Goal: Complete application form

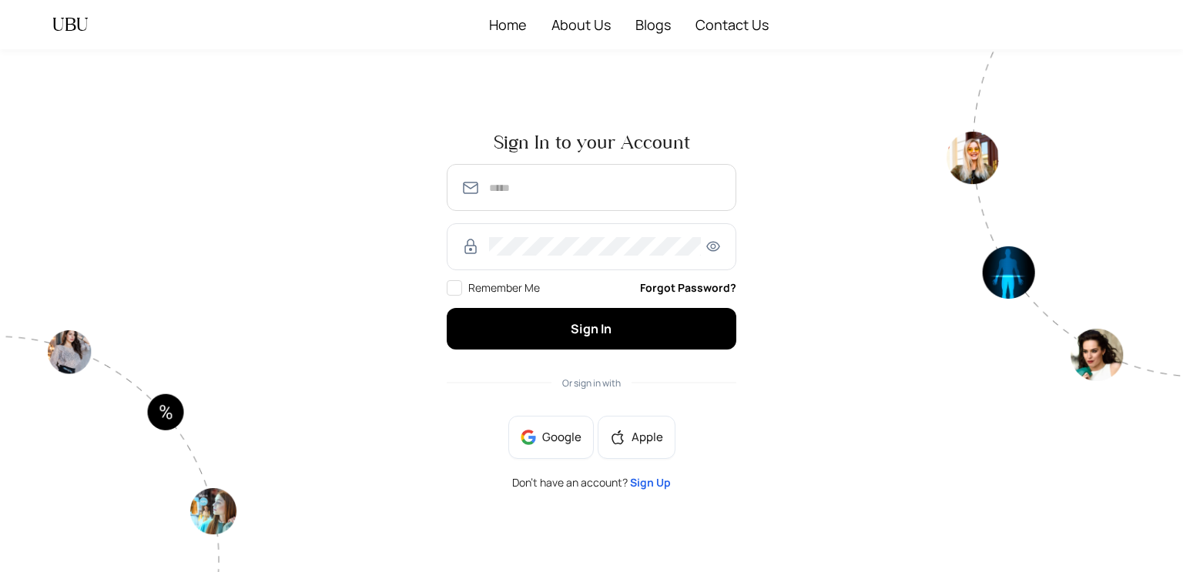
click at [577, 261] on span at bounding box center [592, 246] width 290 height 47
type input "**********"
click at [673, 351] on div "**********" at bounding box center [592, 310] width 308 height 379
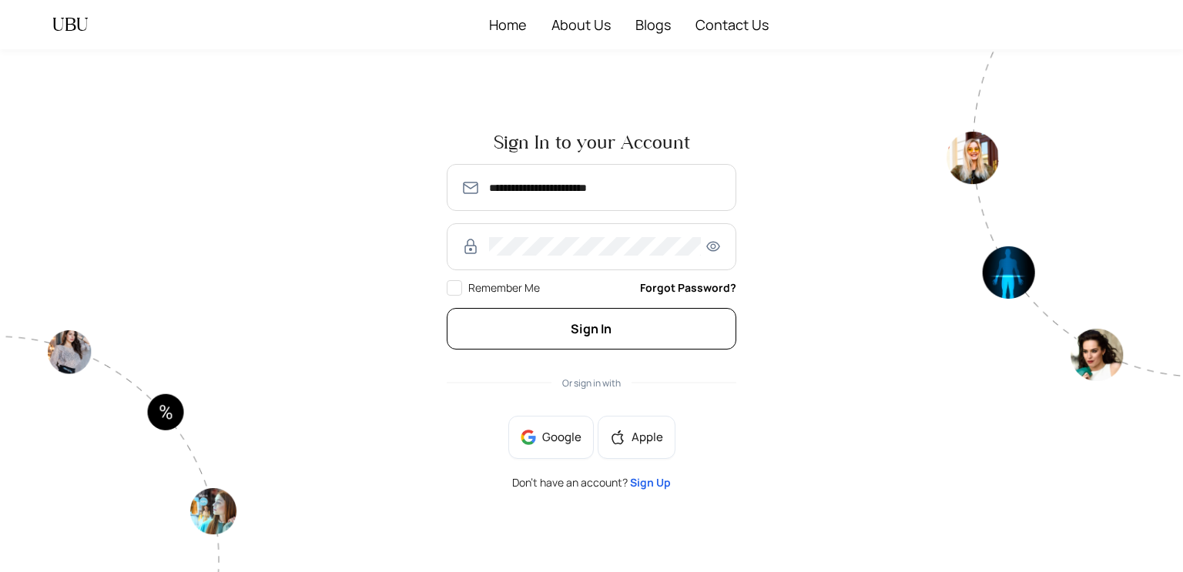
click at [630, 330] on button "Sign In" at bounding box center [592, 328] width 290 height 41
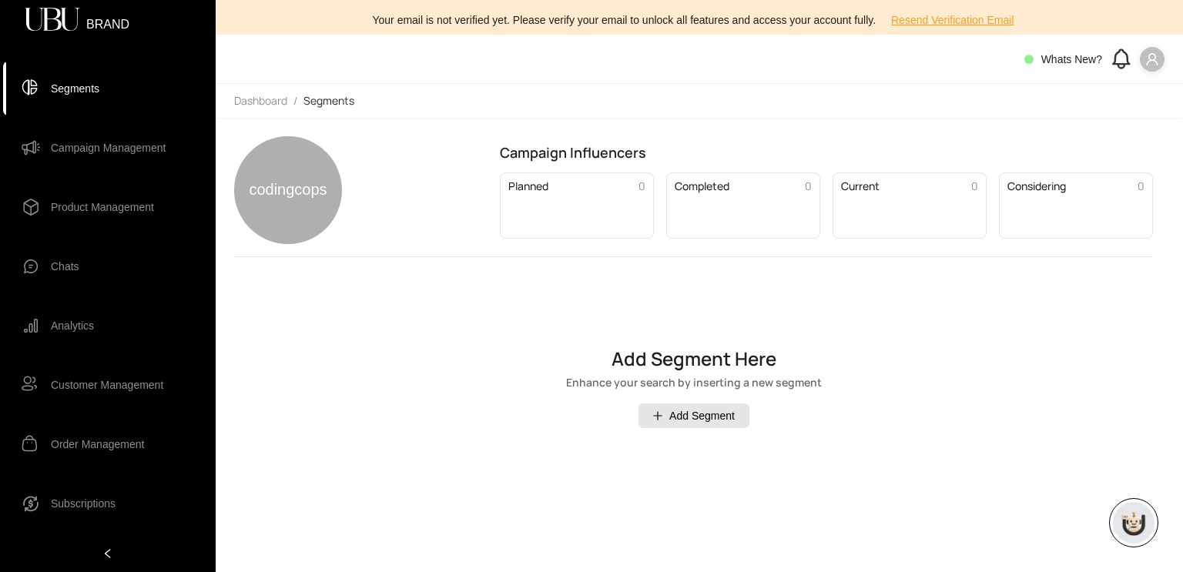
click at [1155, 57] on icon "user" at bounding box center [1152, 59] width 12 height 12
click at [1136, 94] on span "Logout" at bounding box center [1135, 90] width 33 height 17
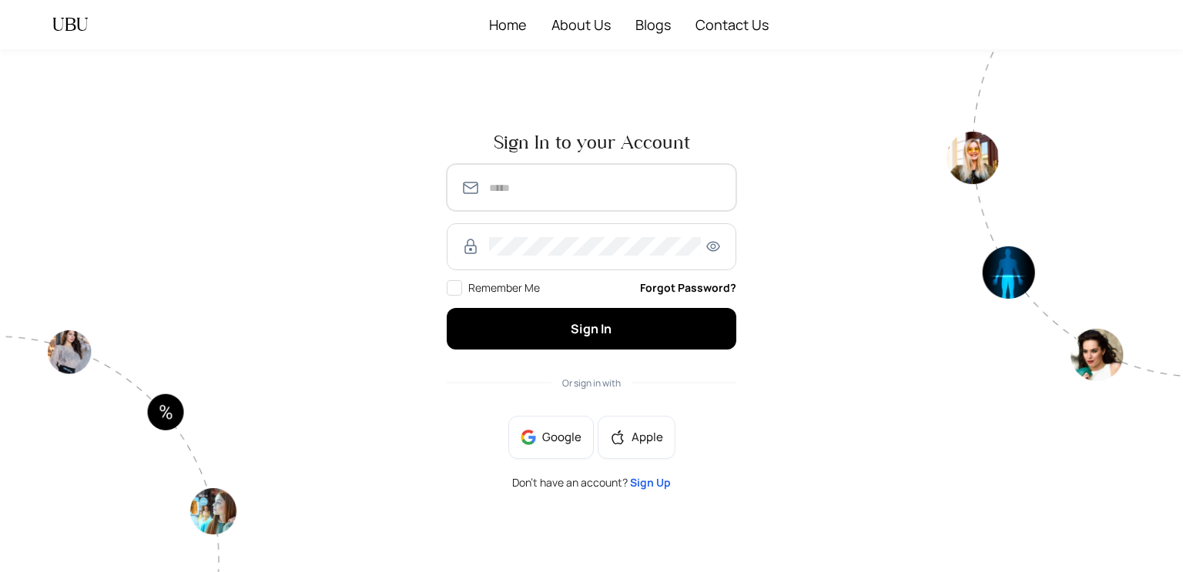
click at [574, 185] on input "text" at bounding box center [605, 188] width 233 height 18
type input "**********"
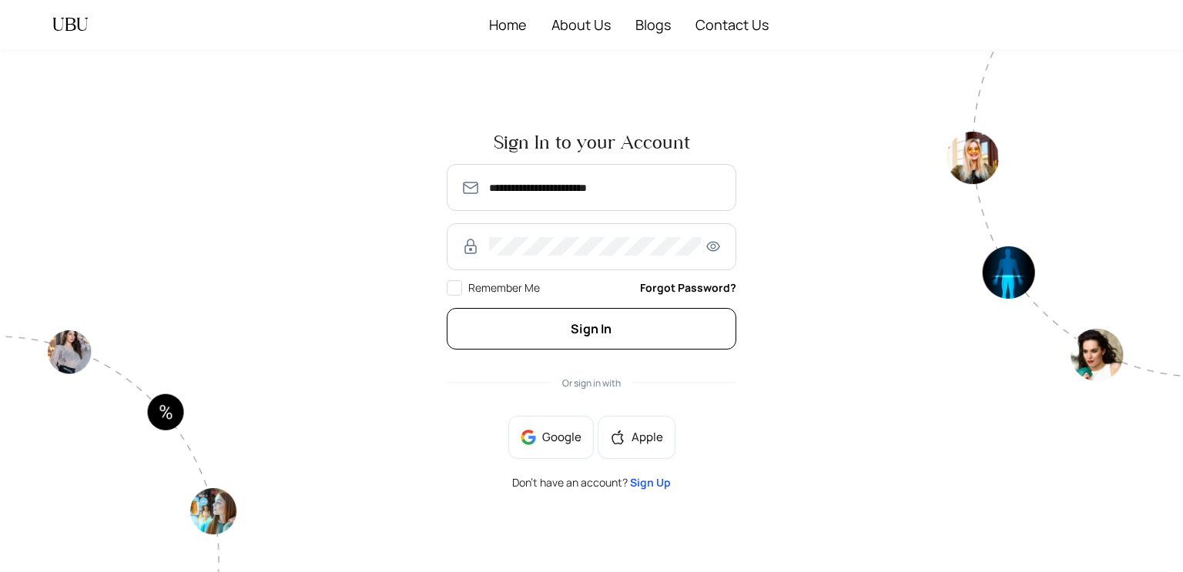
click at [610, 344] on button "Sign In" at bounding box center [592, 328] width 290 height 41
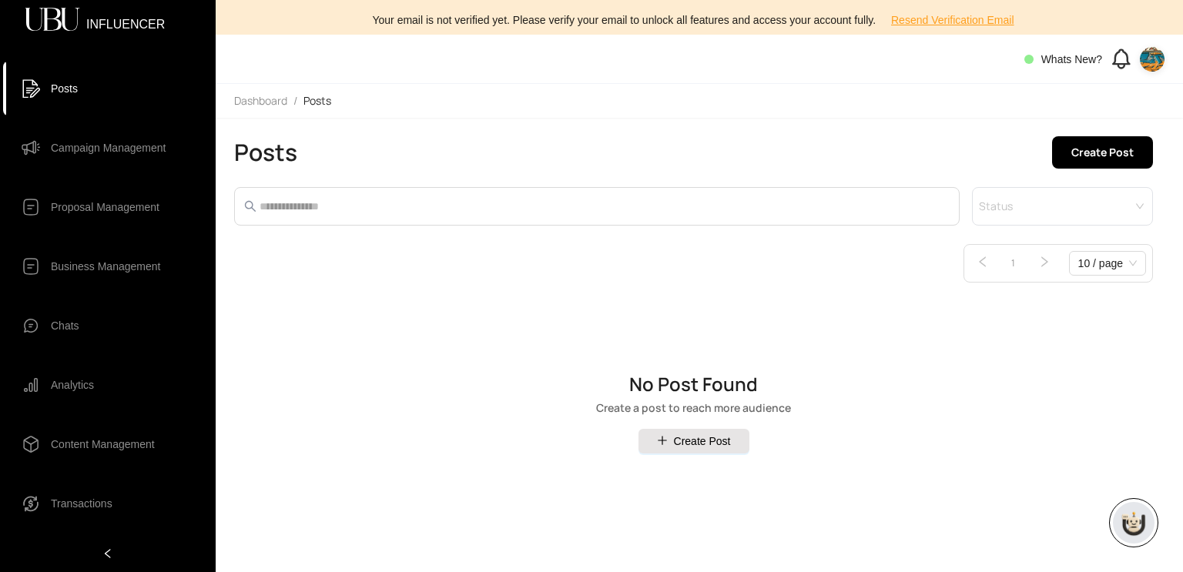
click at [1150, 49] on img at bounding box center [1152, 59] width 25 height 25
click at [1108, 91] on span "Profile" at bounding box center [1105, 90] width 93 height 17
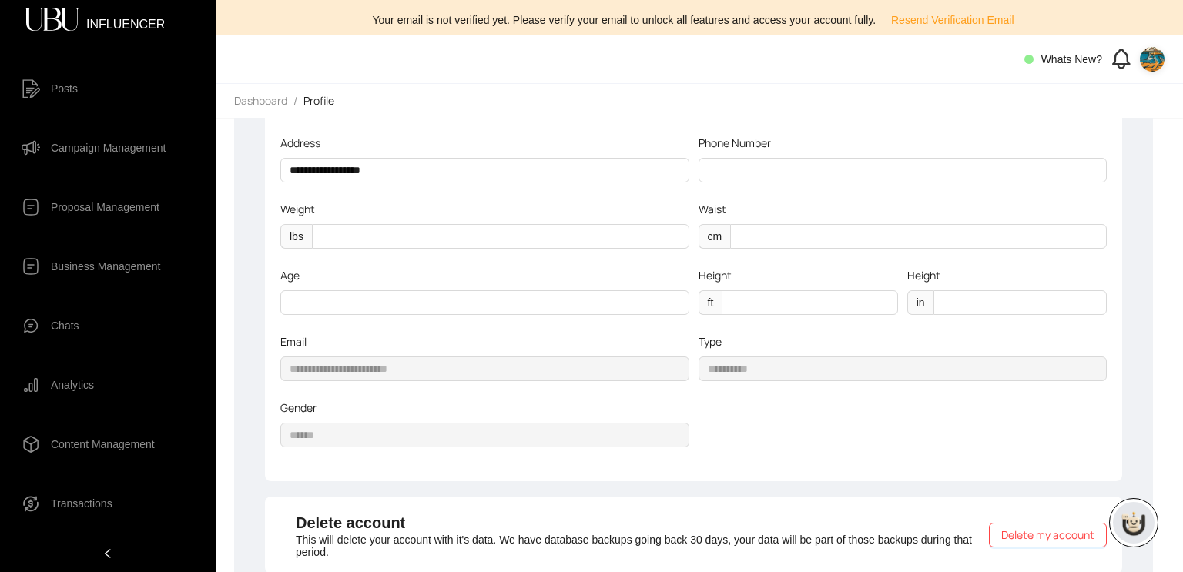
scroll to position [194, 0]
click at [792, 303] on input "*" at bounding box center [810, 302] width 176 height 25
click at [736, 271] on label "Height" at bounding box center [721, 275] width 44 height 17
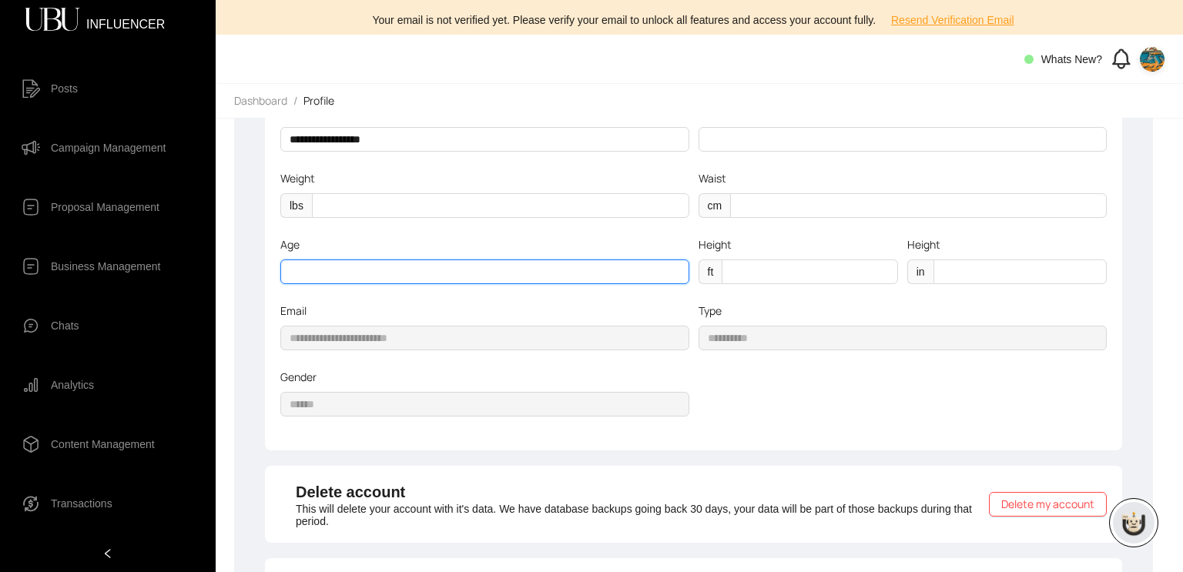
click at [523, 280] on input "**" at bounding box center [484, 272] width 409 height 25
type input "**"
click at [739, 273] on input "*" at bounding box center [810, 272] width 176 height 25
type input "*"
click at [977, 267] on input "*" at bounding box center [1020, 272] width 173 height 25
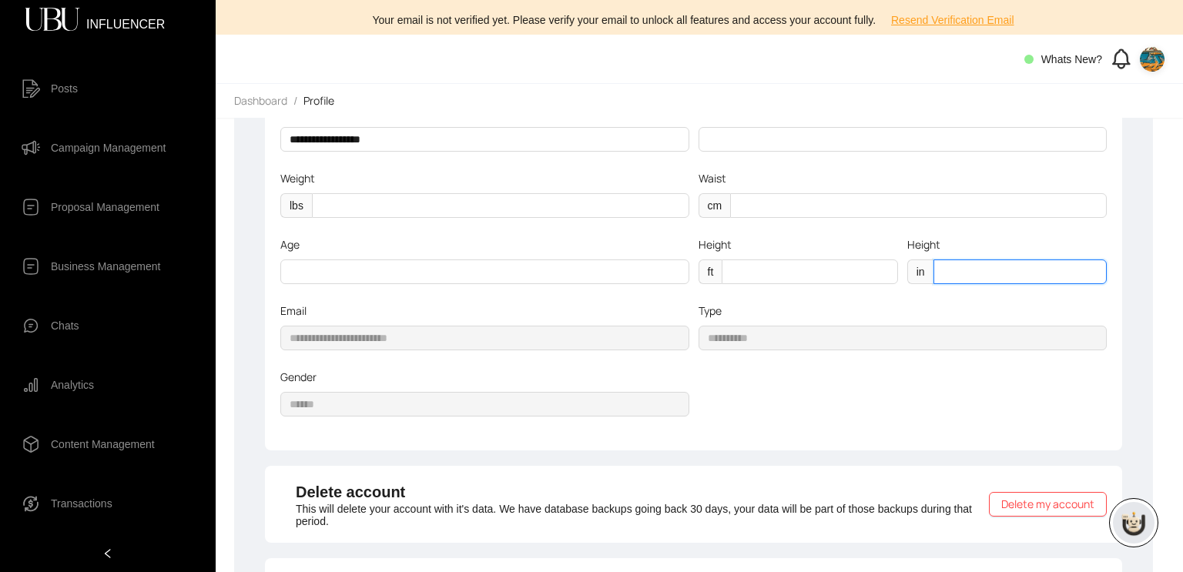
type input "*"
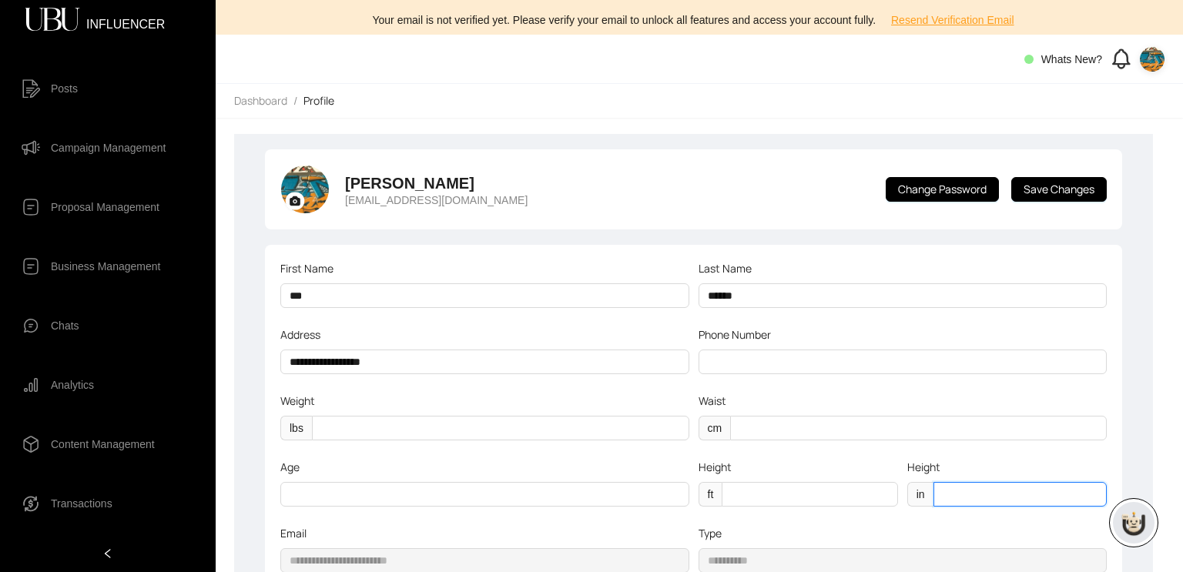
scroll to position [0, 0]
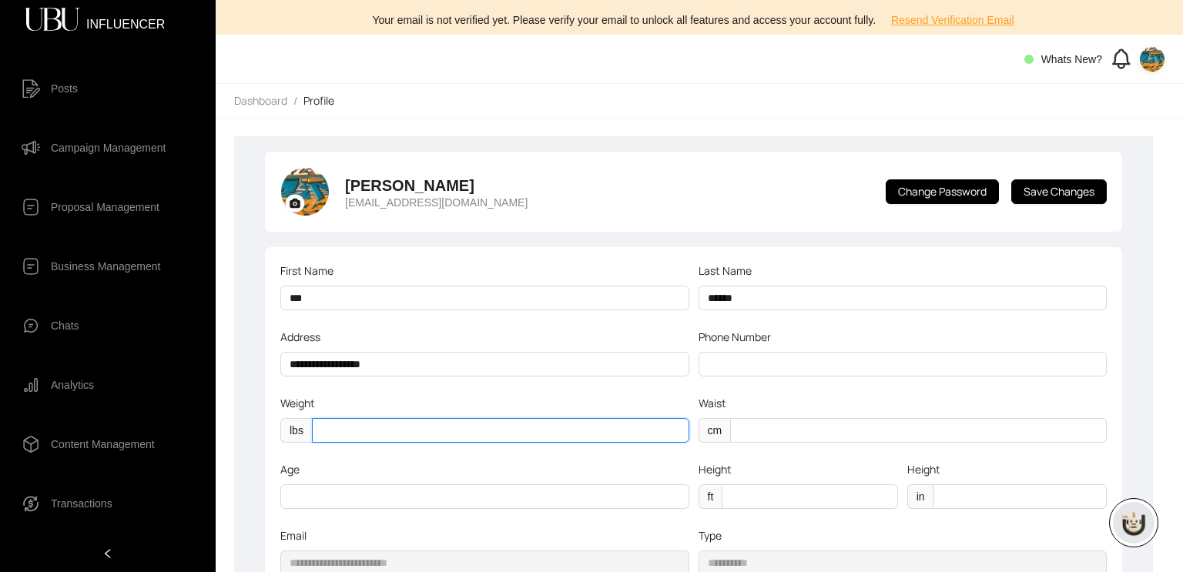
click at [567, 429] on input "*" at bounding box center [500, 430] width 377 height 25
type input "*"
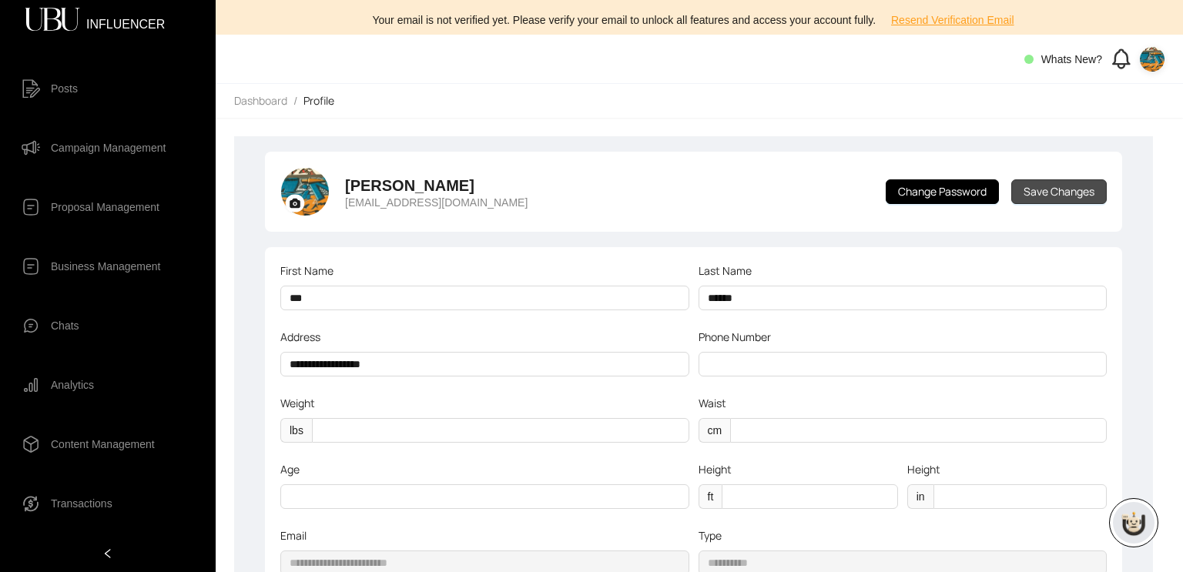
click at [1046, 188] on span "Save Changes" at bounding box center [1059, 191] width 71 height 17
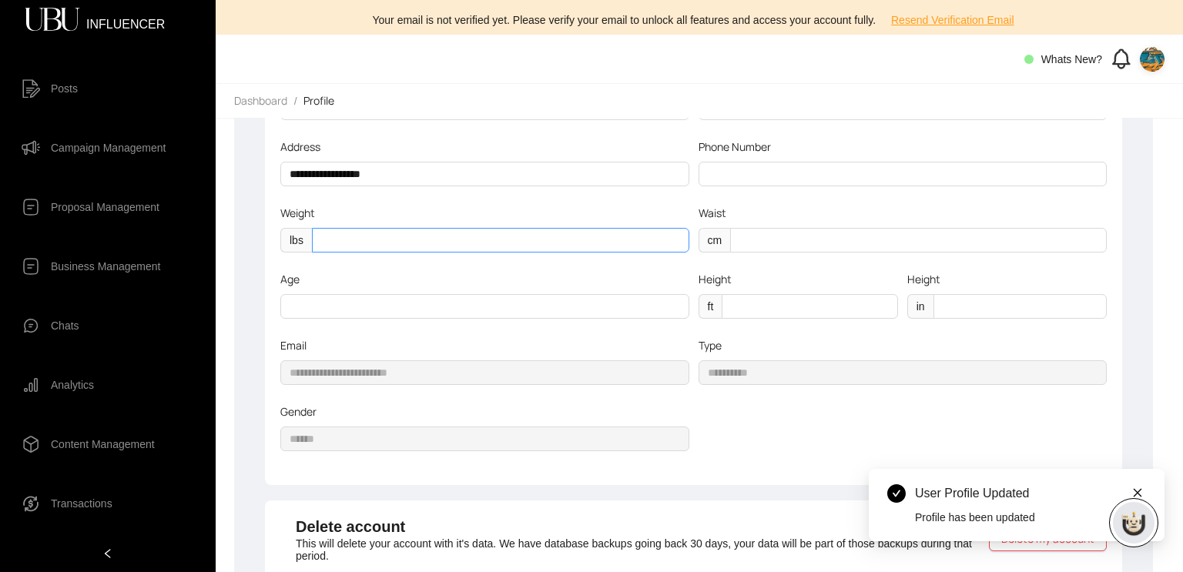
scroll to position [189, 0]
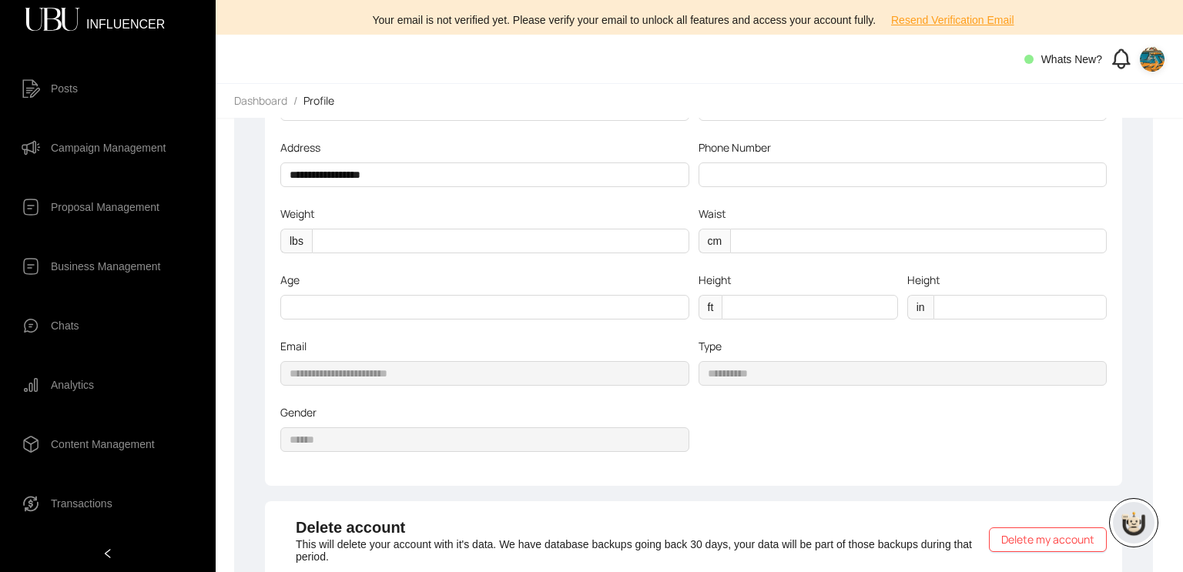
click at [726, 394] on div "**********" at bounding box center [903, 371] width 418 height 66
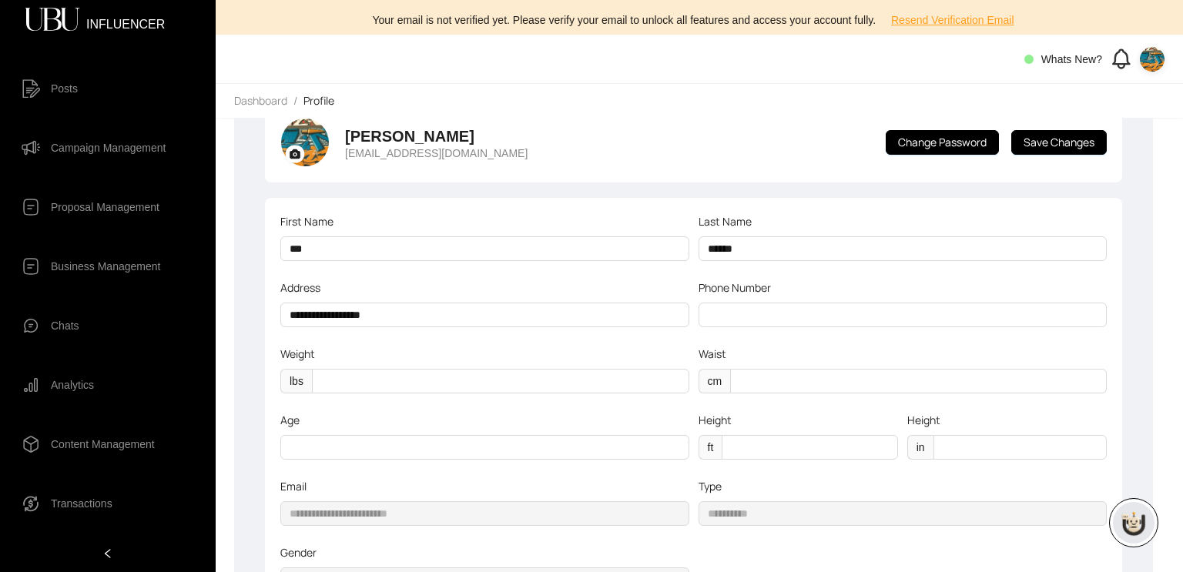
scroll to position [101, 0]
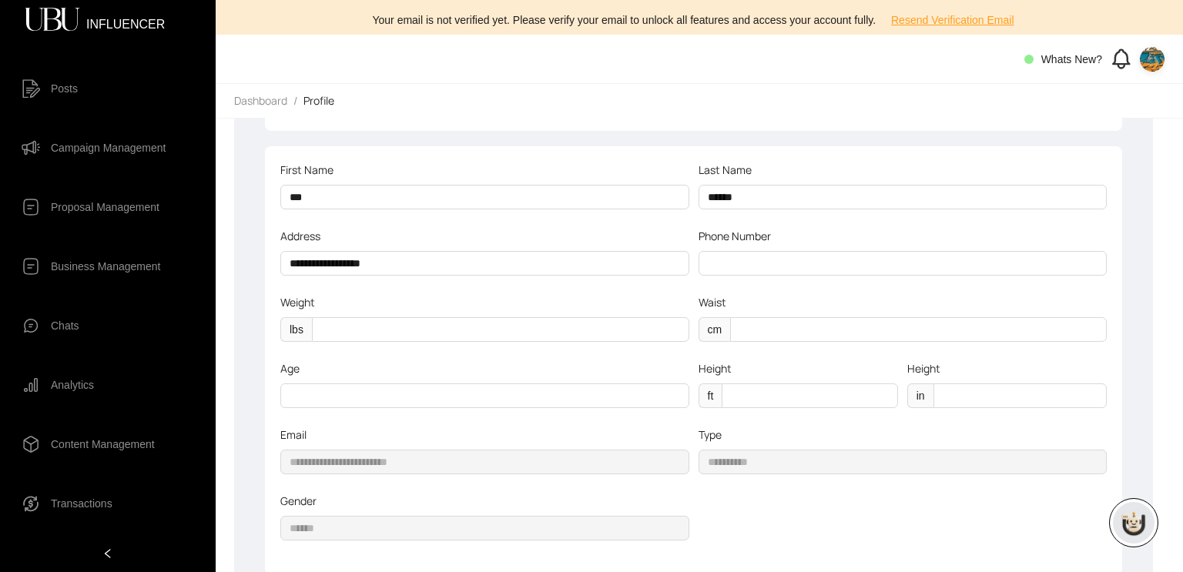
click at [752, 371] on div "Height" at bounding box center [798, 371] width 199 height 23
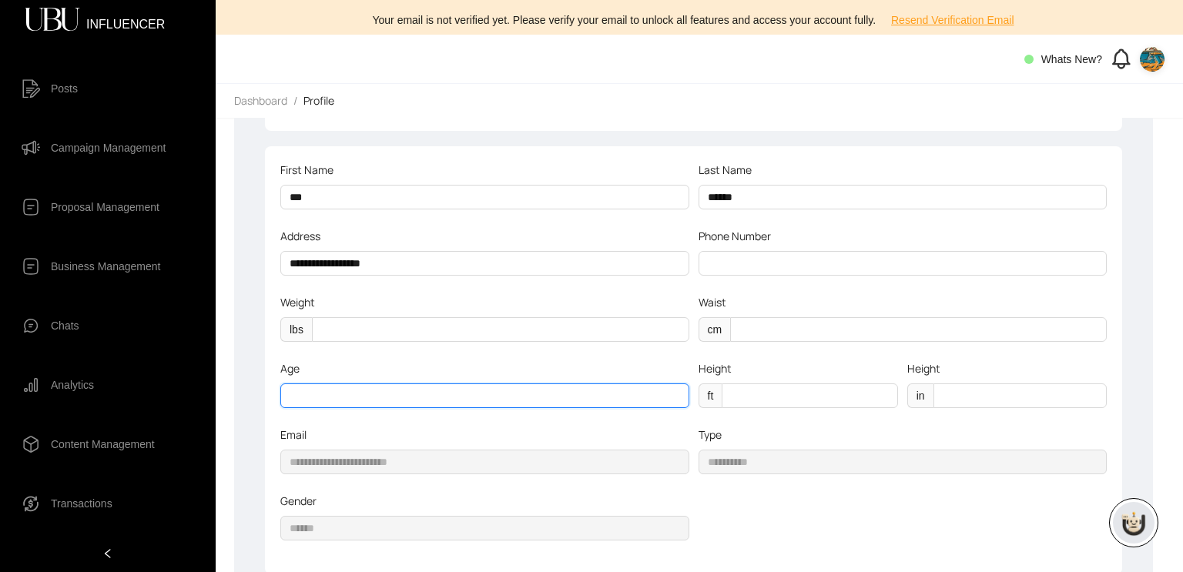
click at [686, 394] on input "**" at bounding box center [484, 396] width 409 height 25
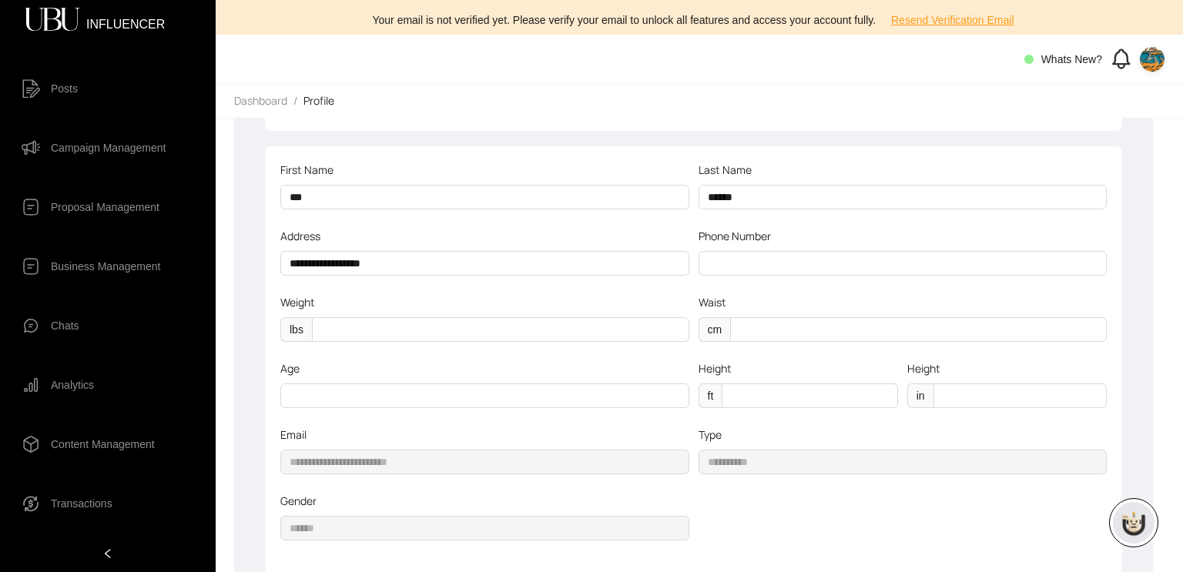
click at [700, 364] on label "Height" at bounding box center [721, 368] width 44 height 17
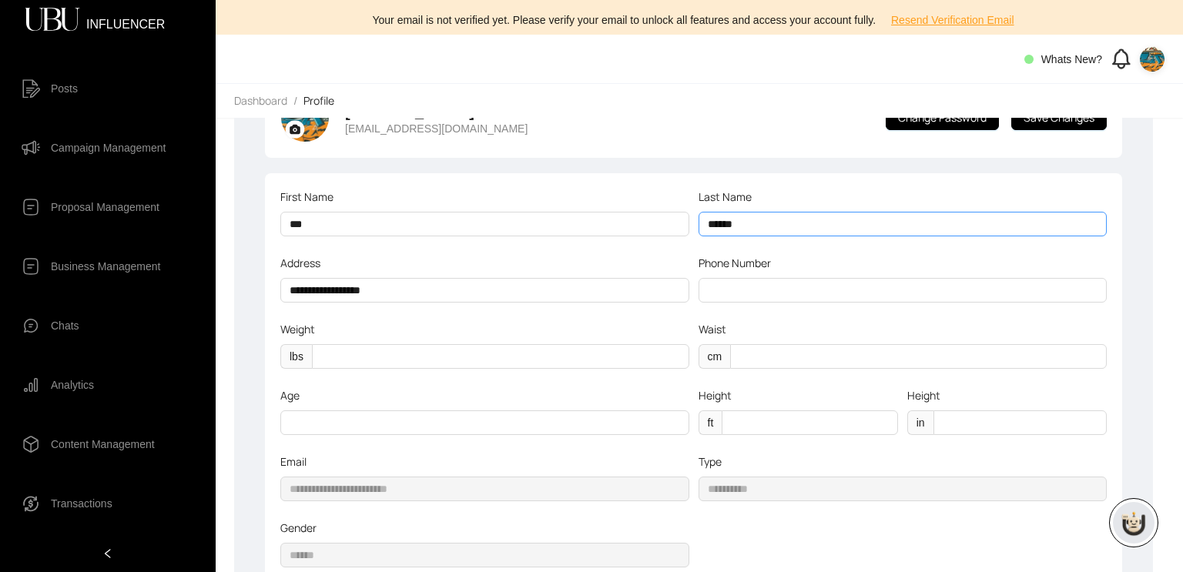
scroll to position [0, 0]
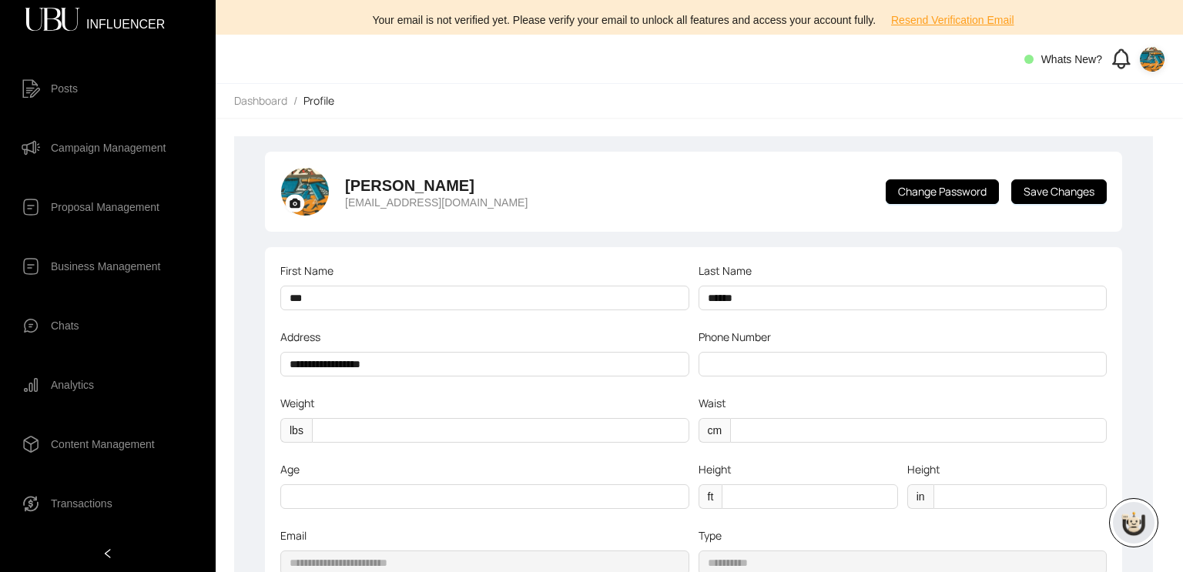
click at [1150, 56] on img at bounding box center [1152, 59] width 25 height 25
click at [1084, 88] on span "Profile" at bounding box center [1105, 90] width 93 height 17
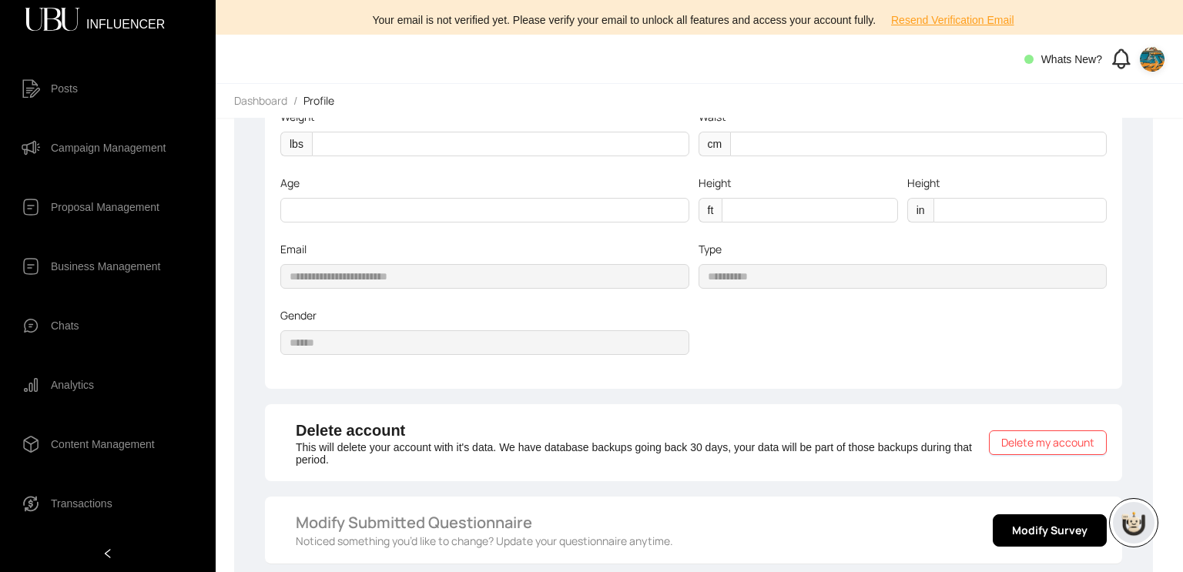
scroll to position [295, 0]
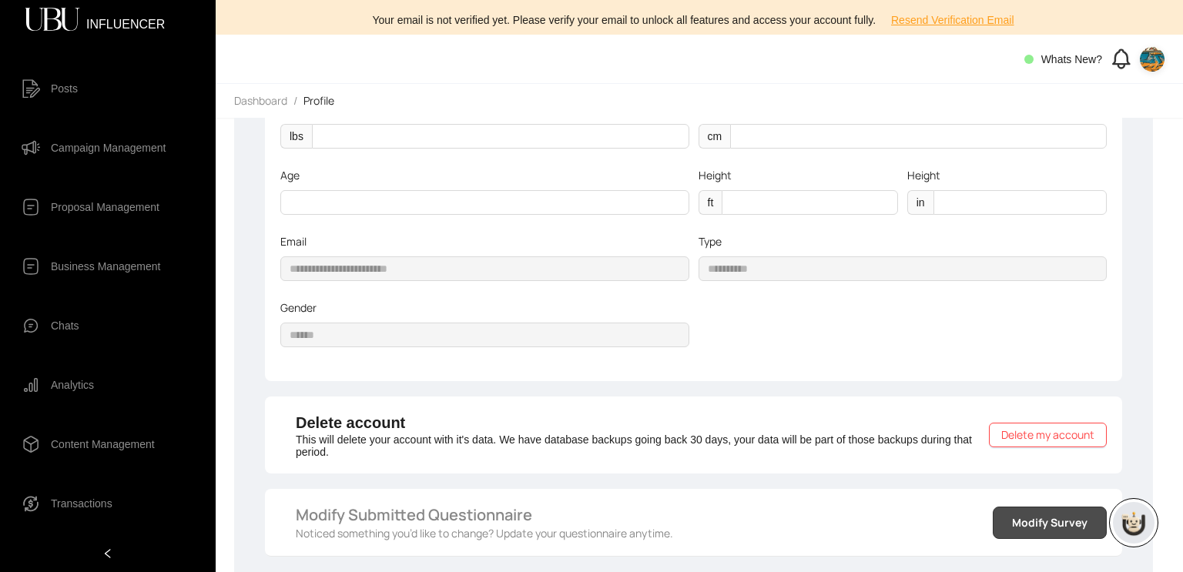
click at [1024, 523] on span "Modify Survey" at bounding box center [1049, 523] width 75 height 17
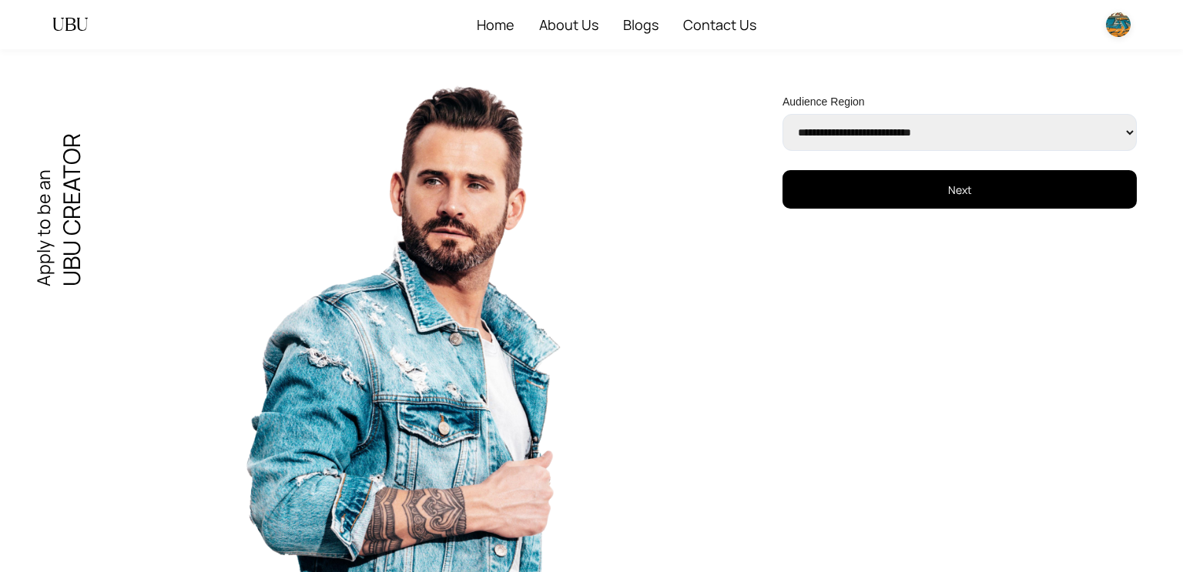
select select "******"
click at [783, 114] on select "**********" at bounding box center [960, 132] width 354 height 37
click at [930, 203] on button "Next" at bounding box center [960, 189] width 354 height 39
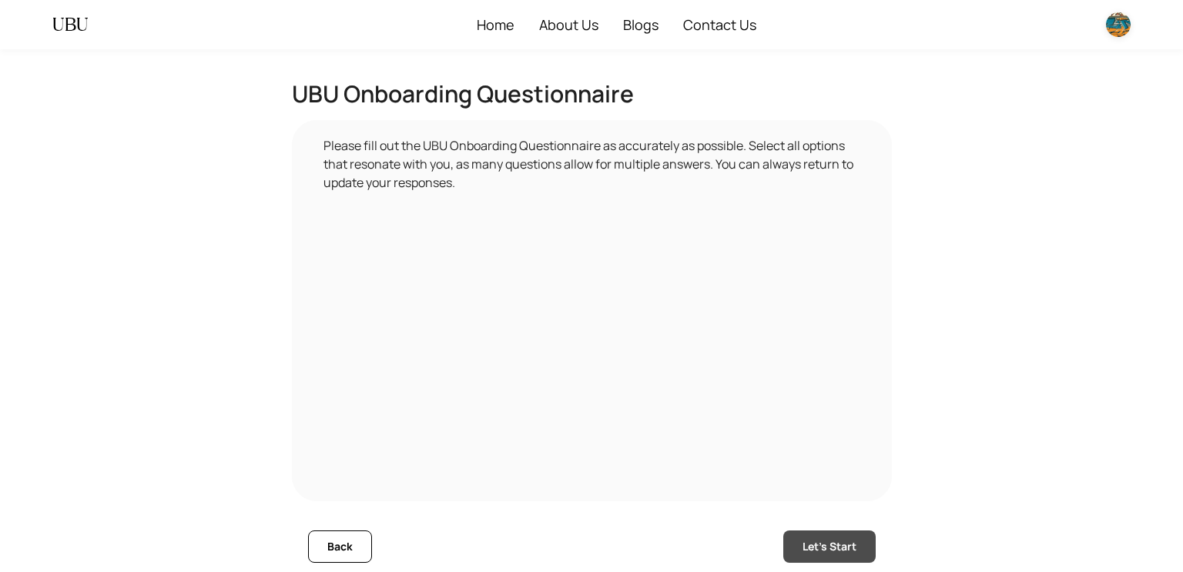
click at [849, 545] on span "Let's Start" at bounding box center [830, 546] width 54 height 17
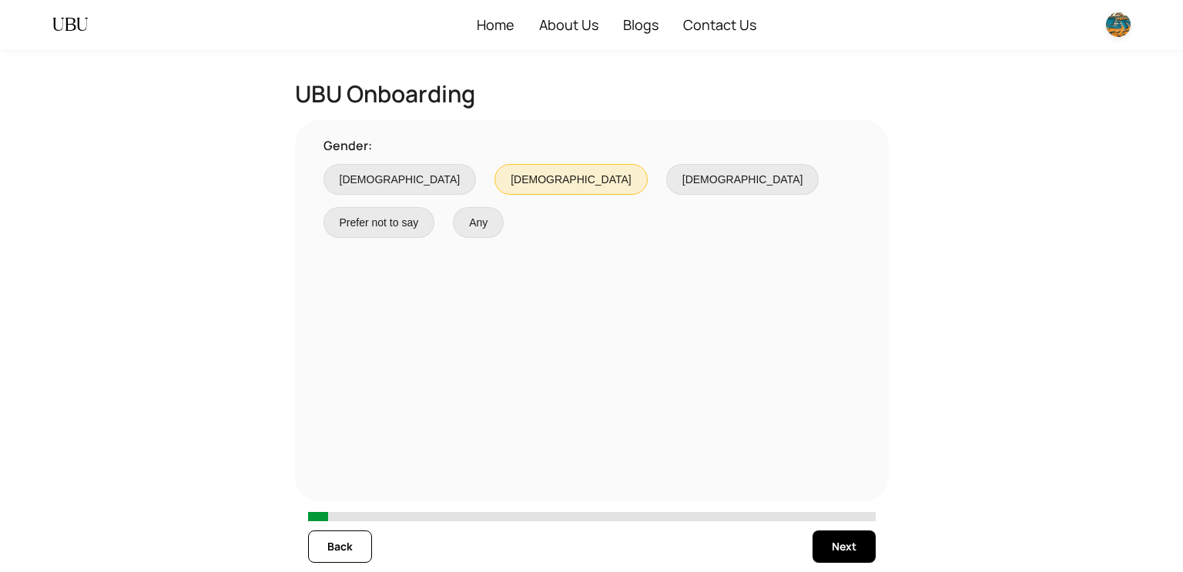
click at [849, 545] on span "Next" at bounding box center [844, 546] width 25 height 17
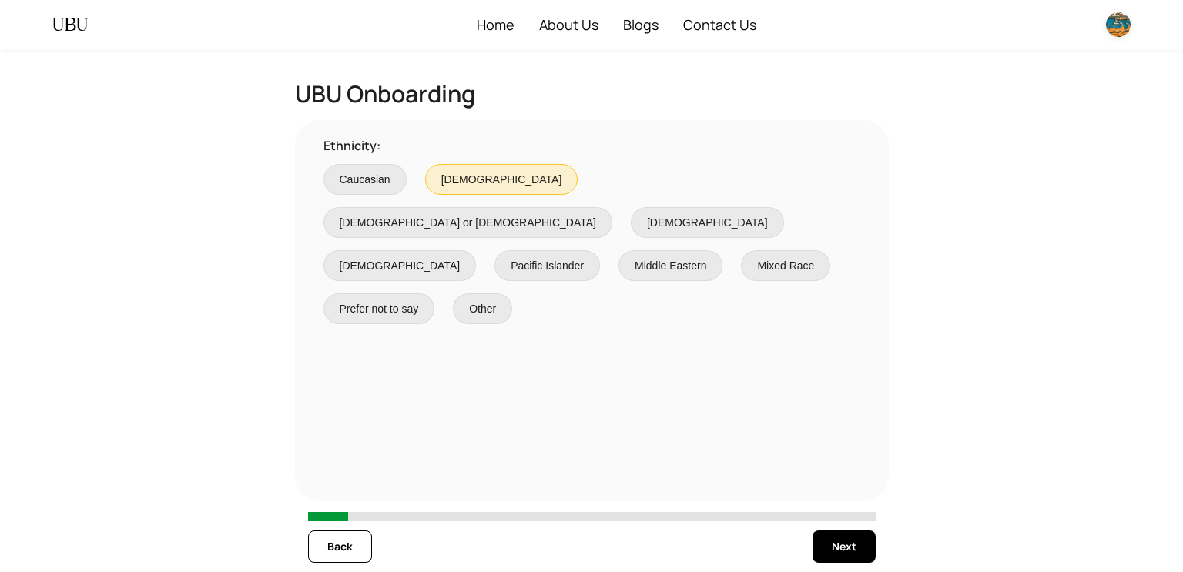
click at [849, 545] on span "Next" at bounding box center [844, 546] width 25 height 17
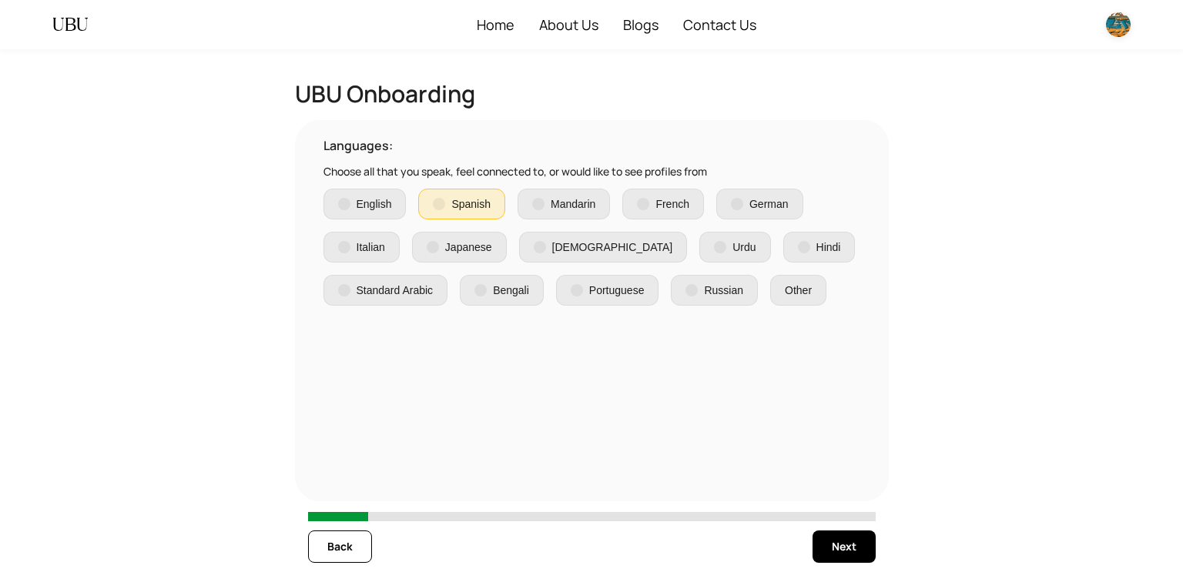
click at [849, 545] on span "Next" at bounding box center [844, 546] width 25 height 17
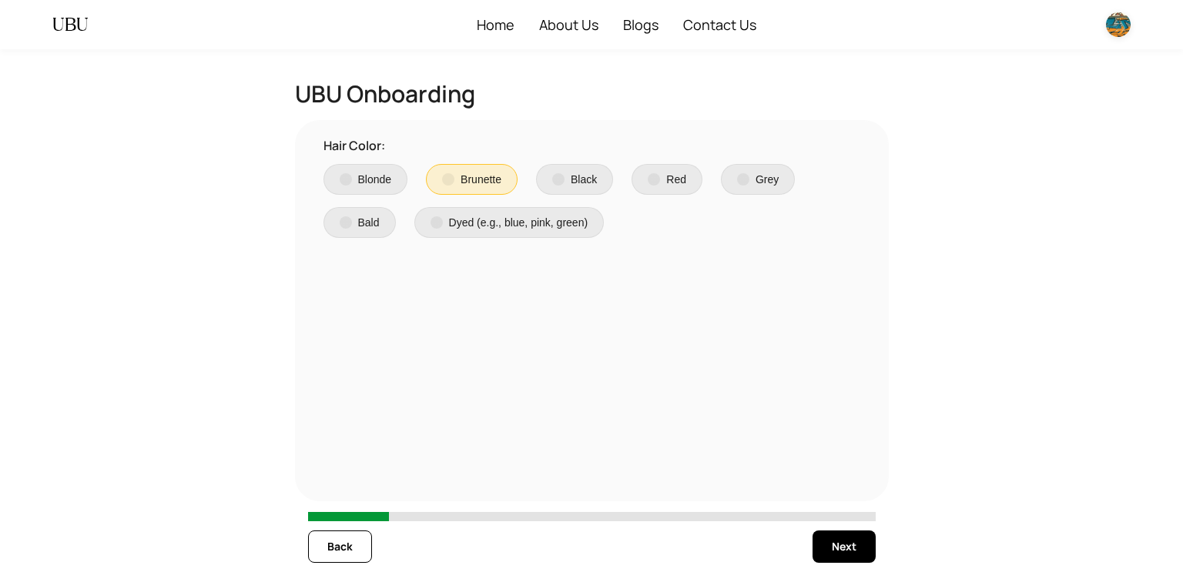
click at [849, 545] on span "Next" at bounding box center [844, 546] width 25 height 17
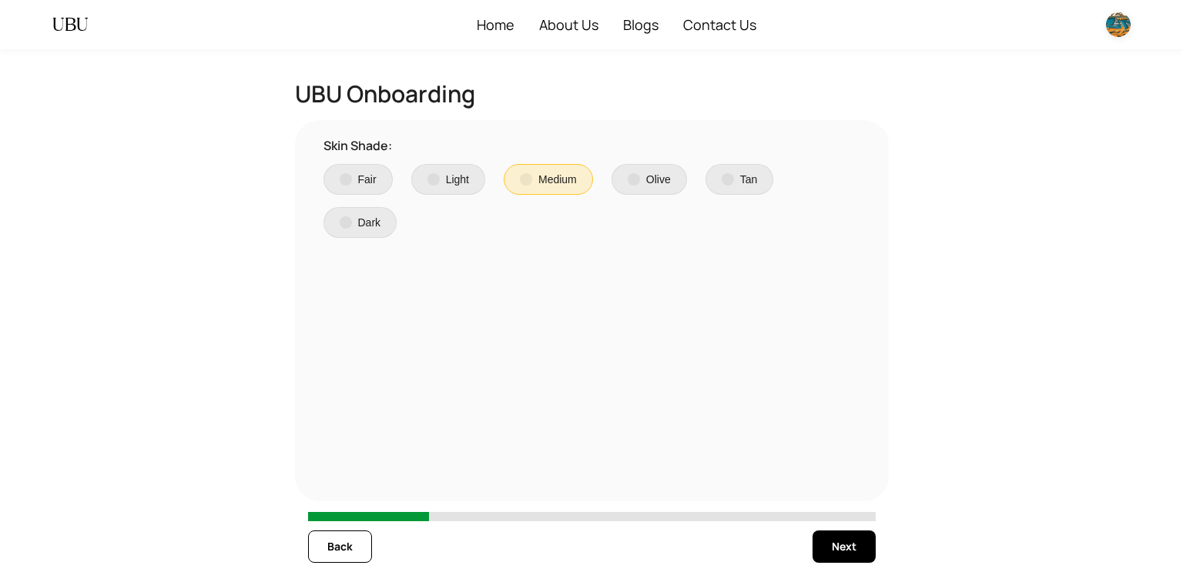
click at [849, 545] on span "Next" at bounding box center [844, 546] width 25 height 17
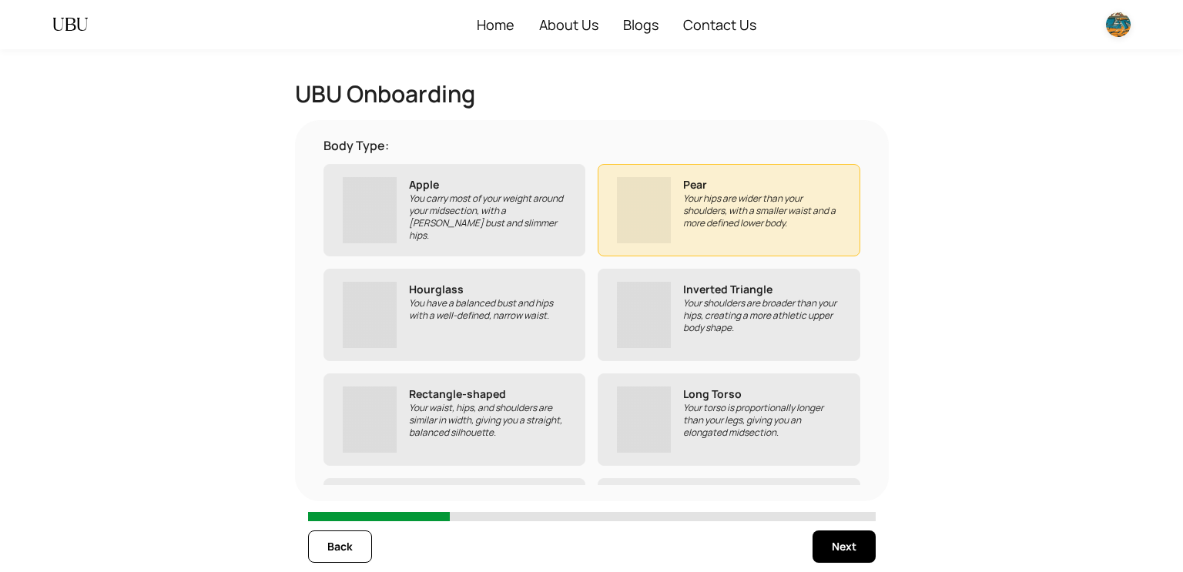
click at [849, 545] on span "Next" at bounding box center [844, 546] width 25 height 17
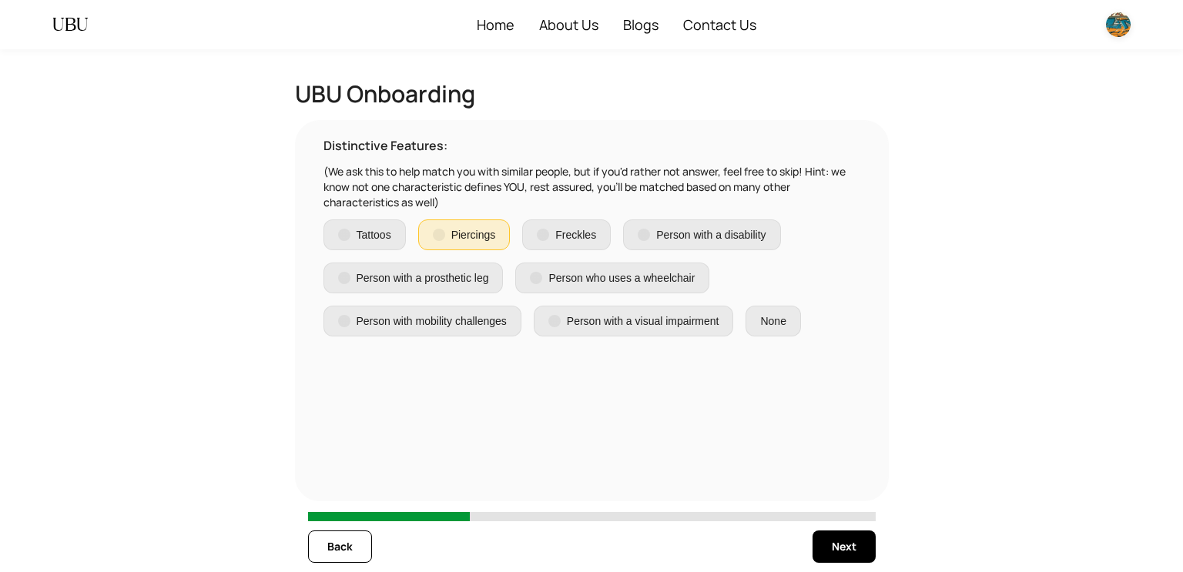
click at [849, 545] on span "Next" at bounding box center [844, 546] width 25 height 17
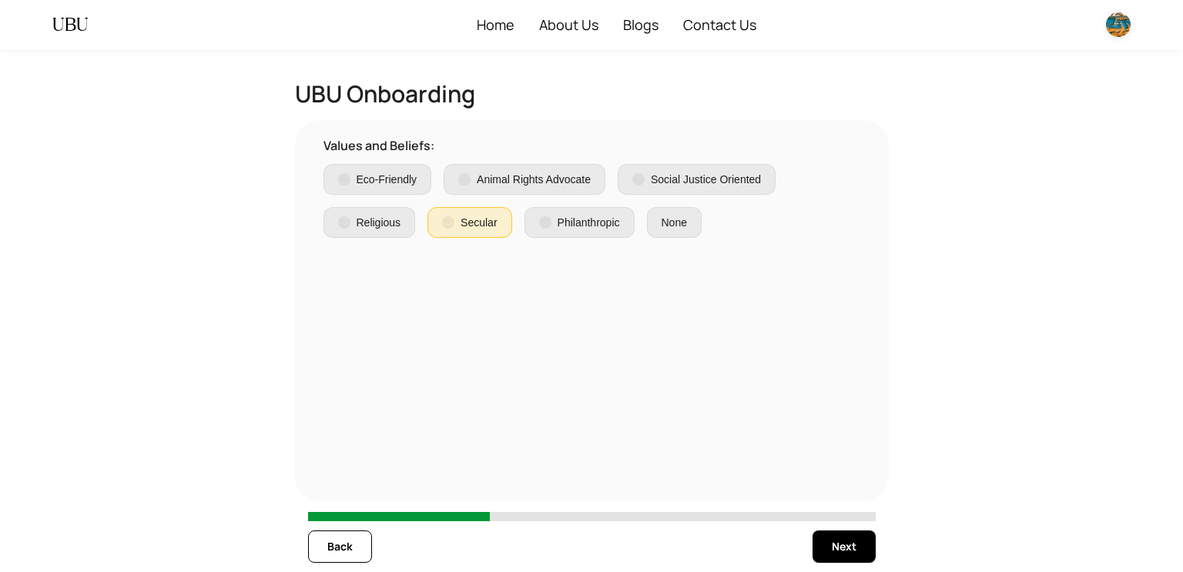
click at [849, 545] on span "Next" at bounding box center [844, 546] width 25 height 17
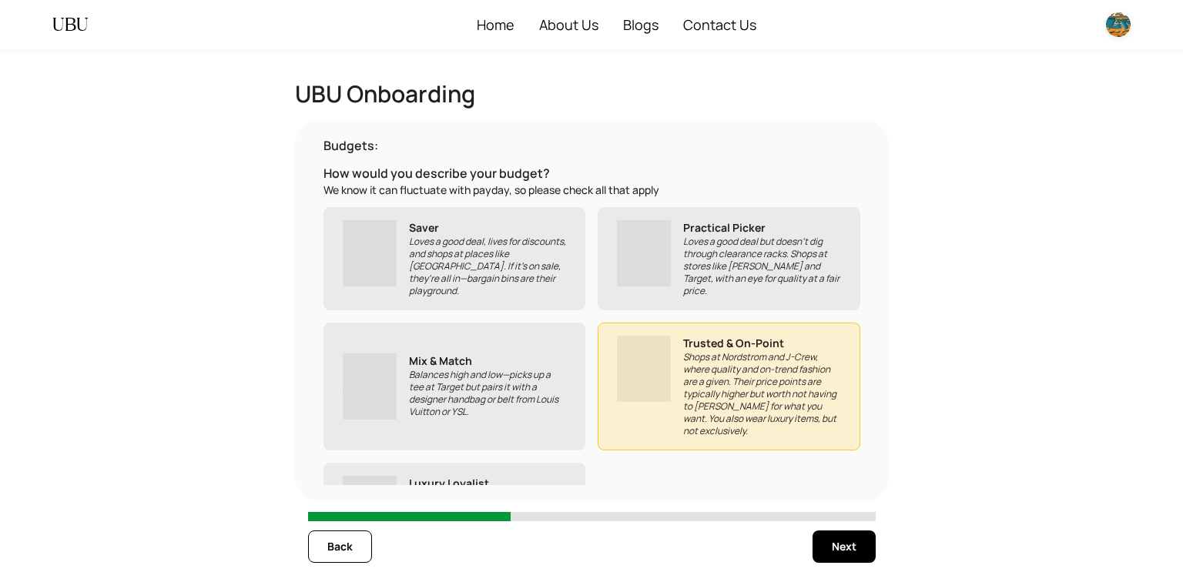
click at [849, 545] on span "Next" at bounding box center [844, 546] width 25 height 17
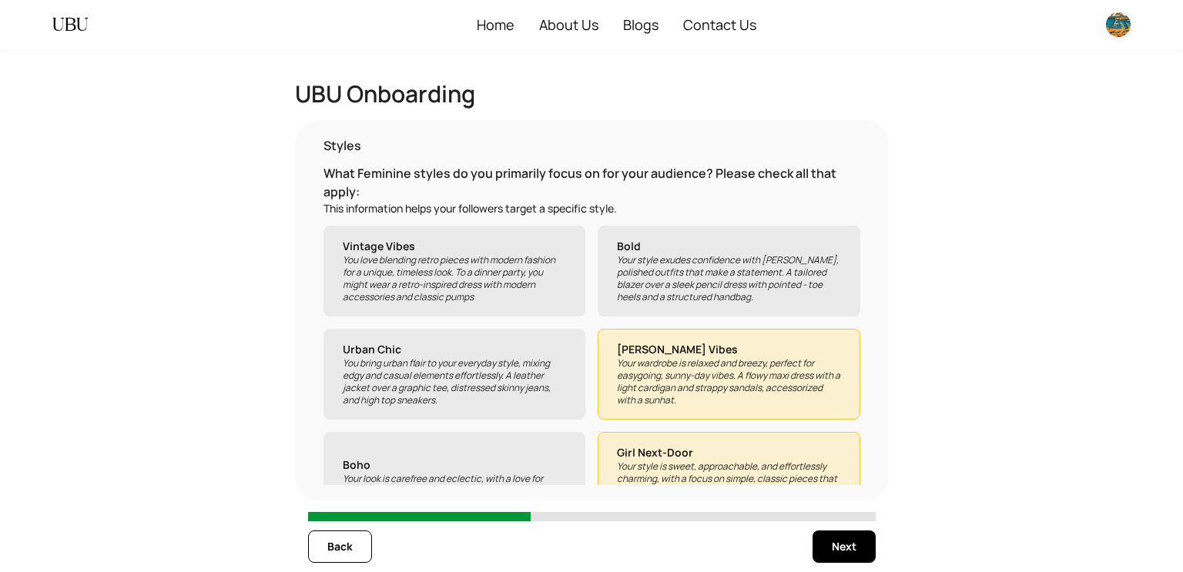
click at [849, 545] on span "Next" at bounding box center [844, 546] width 25 height 17
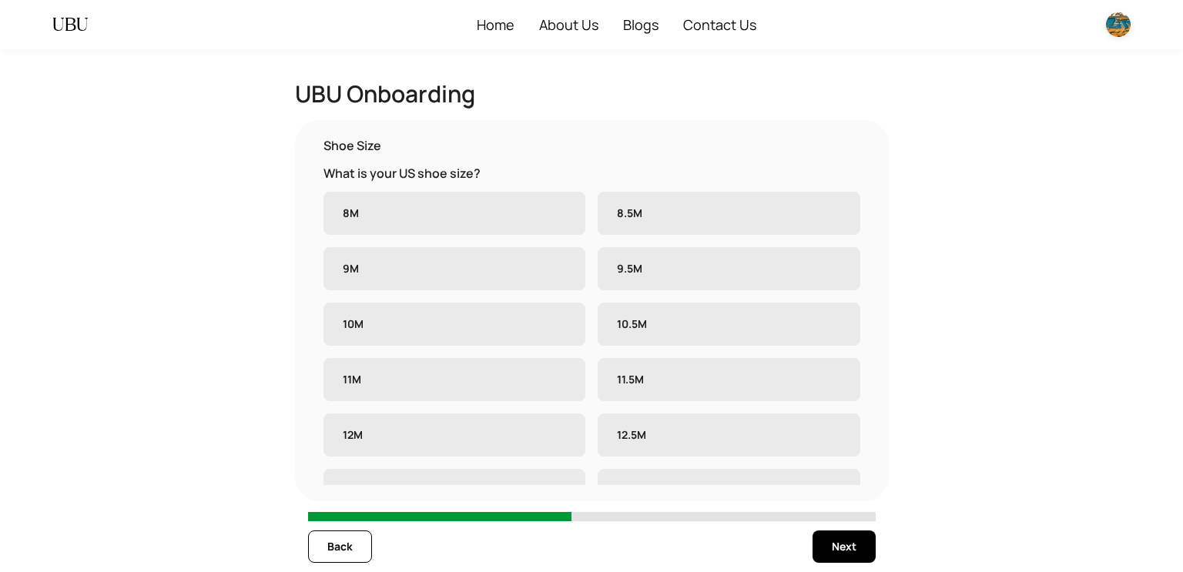
click at [727, 358] on label "11.5M" at bounding box center [729, 379] width 263 height 43
